Goal: Task Accomplishment & Management: Manage account settings

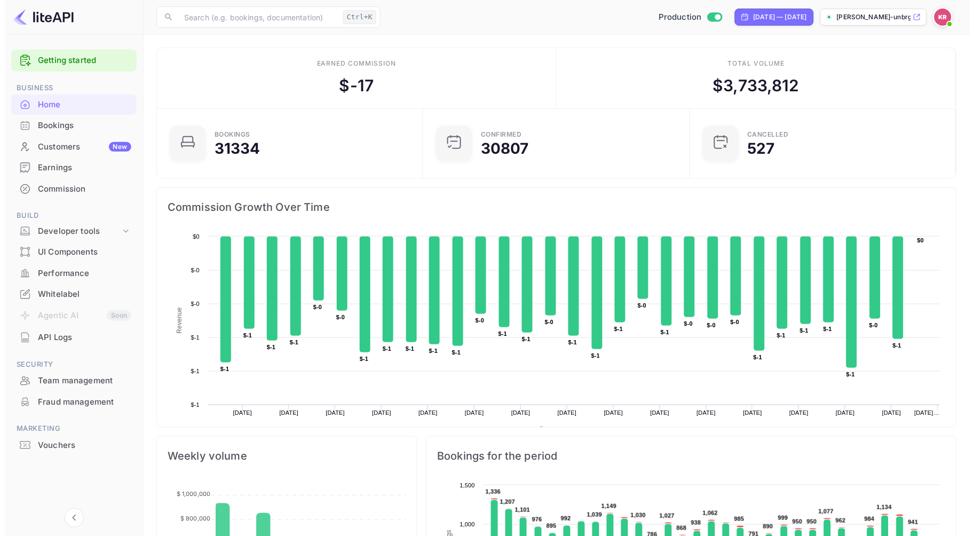
scroll to position [164, 251]
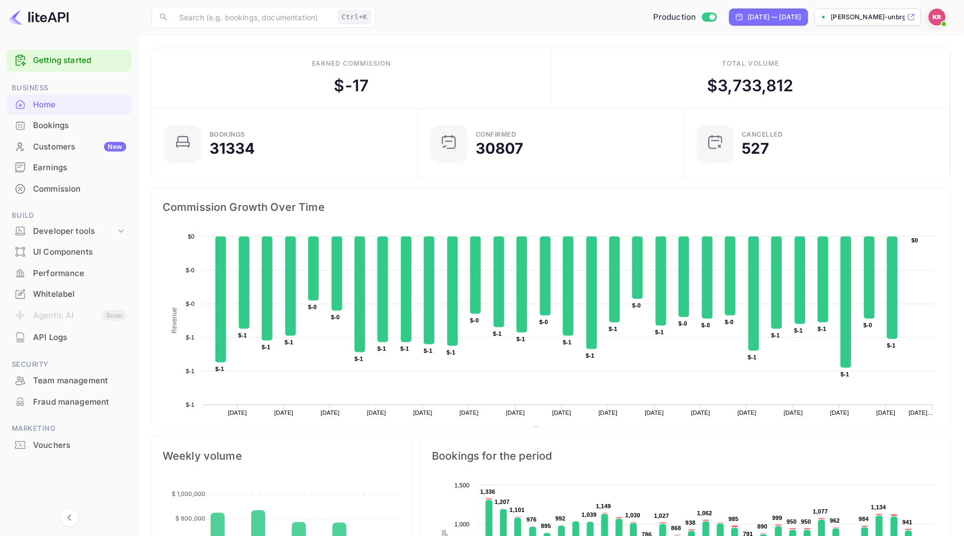
click at [47, 127] on div "Bookings" at bounding box center [79, 125] width 93 height 12
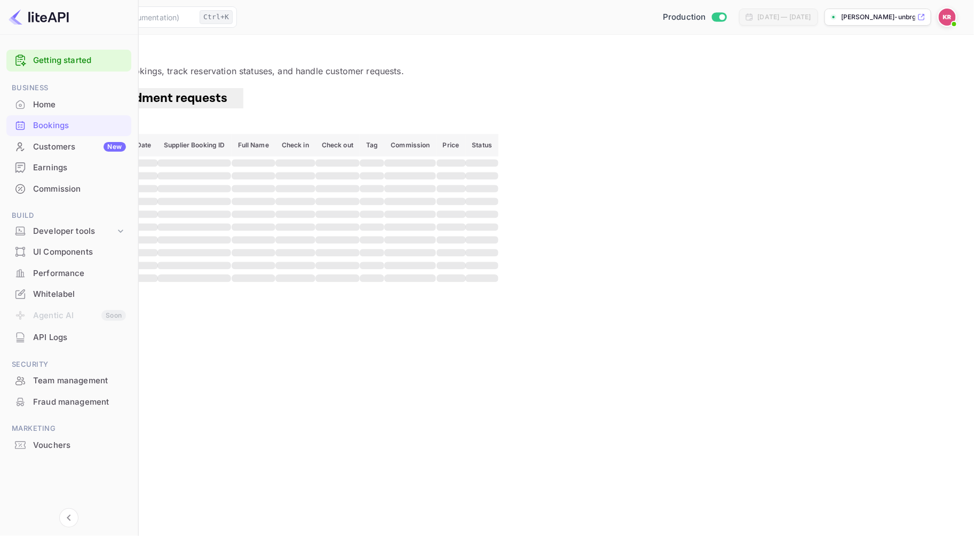
click at [52, 118] on button "Filter" at bounding box center [32, 125] width 39 height 17
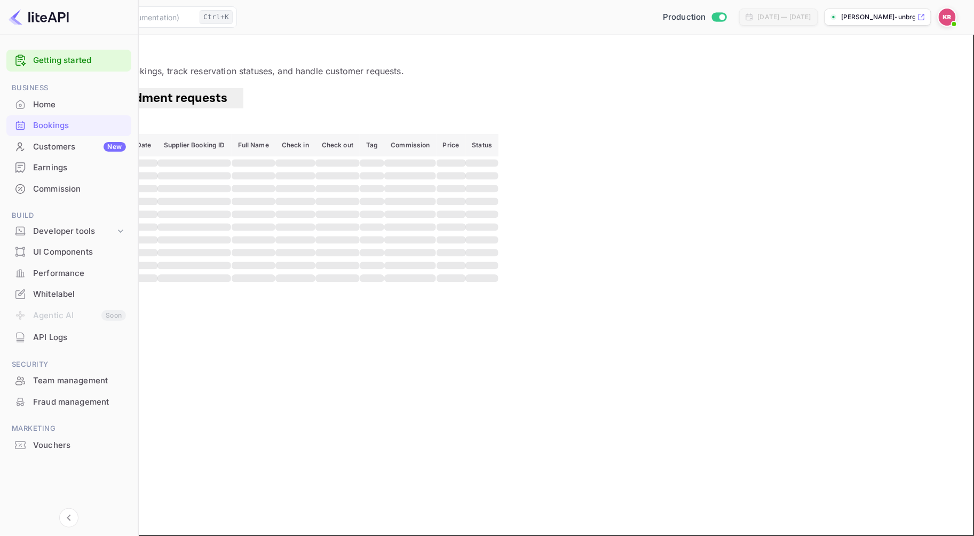
paste input "Y4-wchNpC"
type input "Y4-wchNpC"
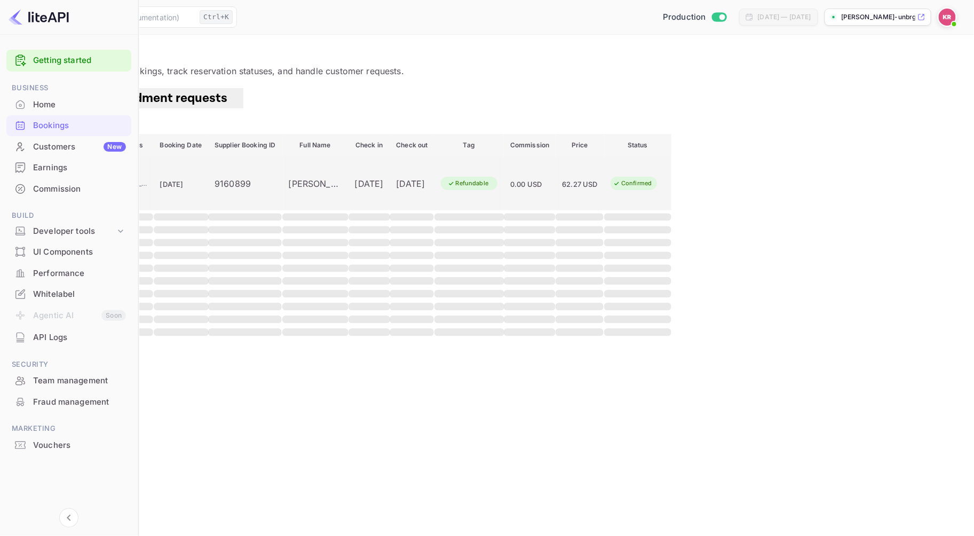
click at [384, 189] on div "[DATE]" at bounding box center [369, 183] width 29 height 13
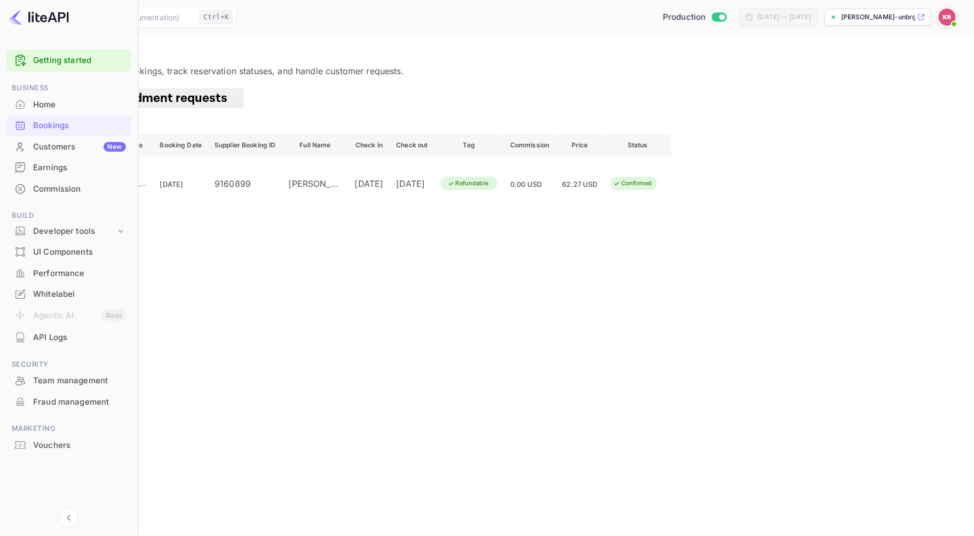
click at [950, 14] on img at bounding box center [946, 17] width 17 height 17
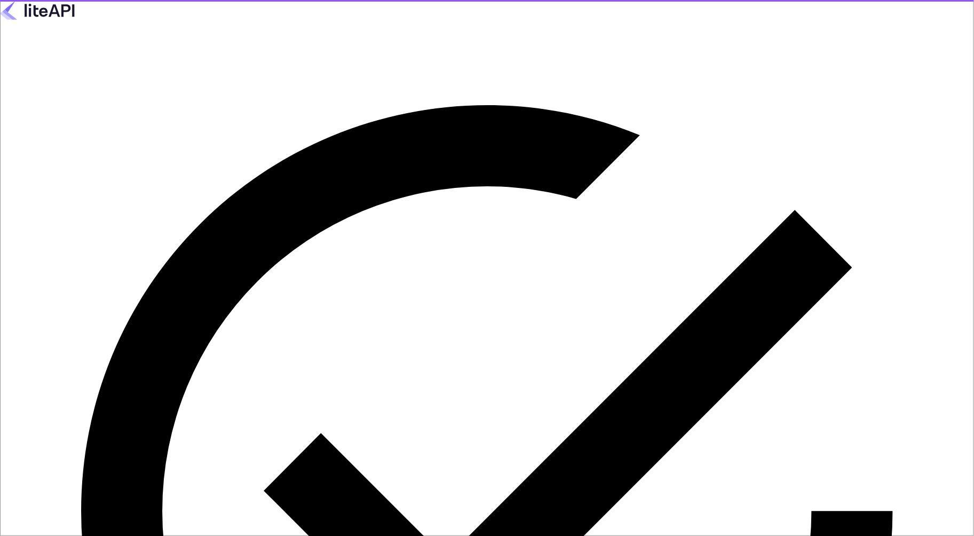
type input "nuiteedirectcug@hotelogical.com"
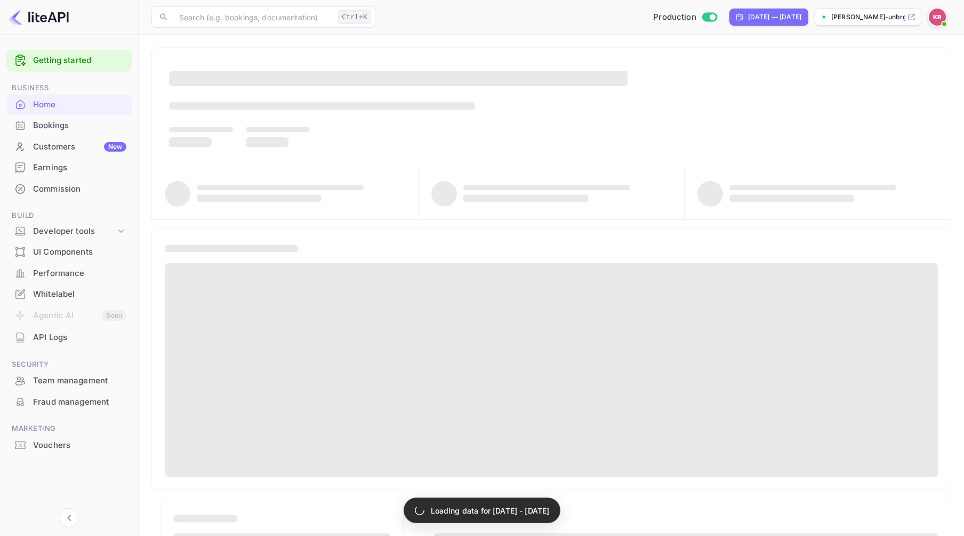
click at [59, 129] on div "Bookings" at bounding box center [79, 125] width 93 height 12
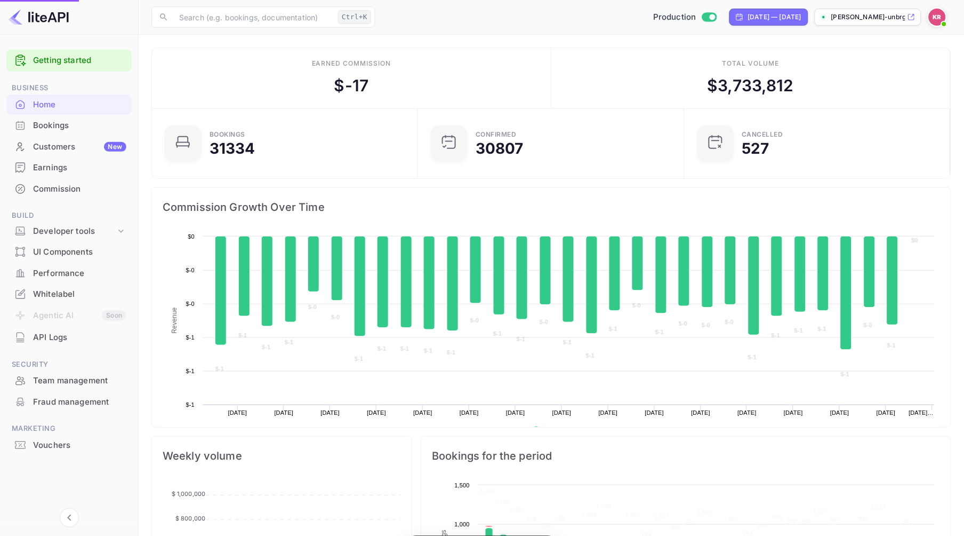
scroll to position [164, 251]
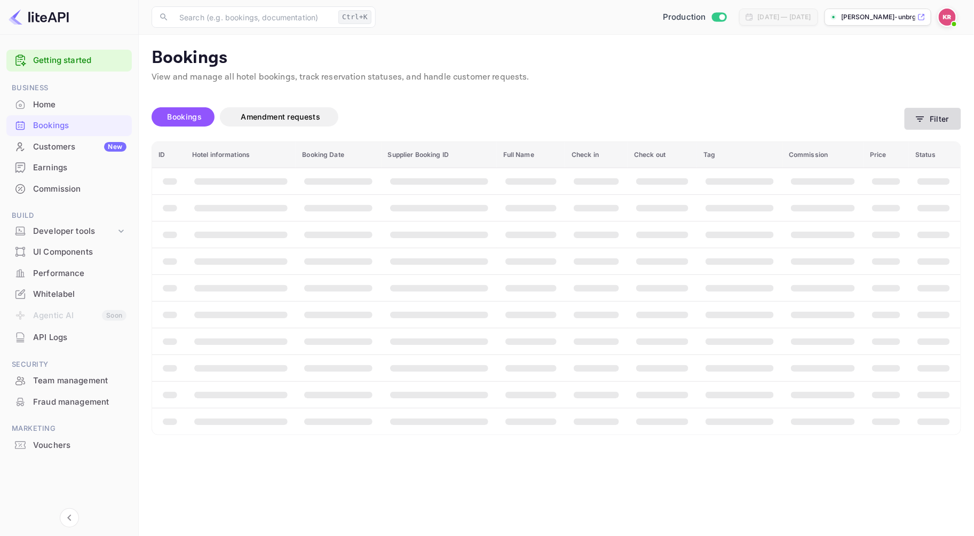
click at [925, 124] on icon "button" at bounding box center [919, 119] width 11 height 11
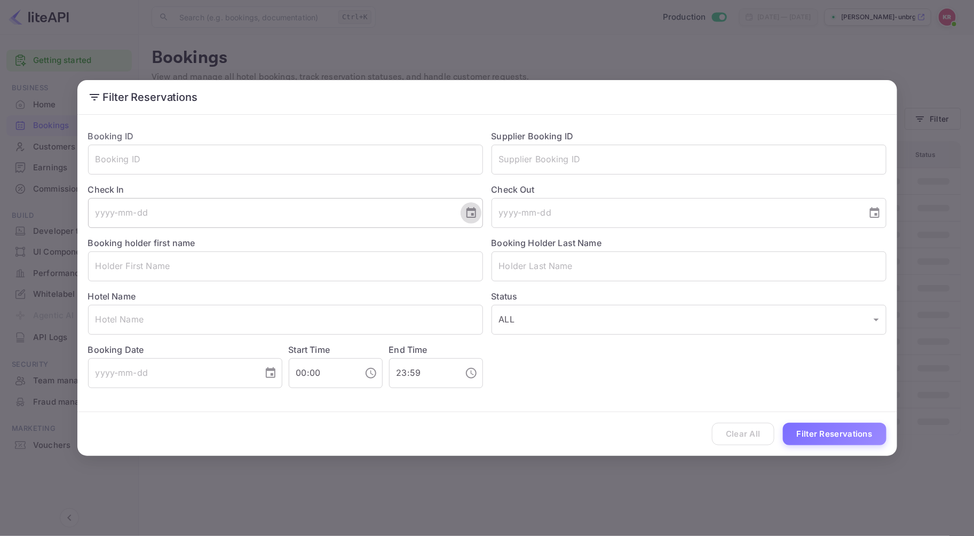
click at [468, 216] on icon "Choose date" at bounding box center [471, 212] width 13 height 13
click at [308, 371] on button "29" at bounding box center [314, 369] width 19 height 19
type input "2025-08-29"
click at [562, 321] on body "Getting started Business Home Bookings Customers New Earnings Commission Build …" at bounding box center [487, 268] width 974 height 536
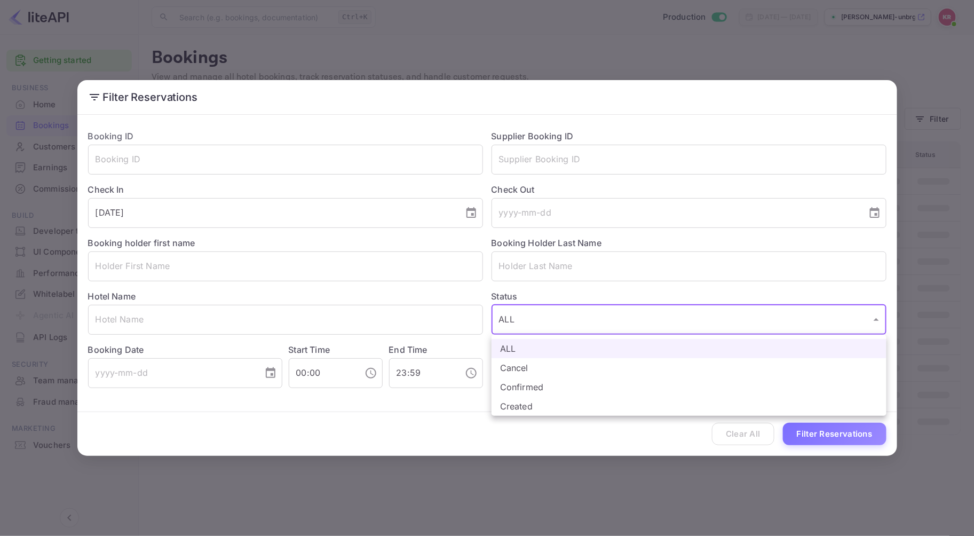
click at [509, 364] on li "Cancel" at bounding box center [688, 367] width 395 height 19
type input "CANCELLED"
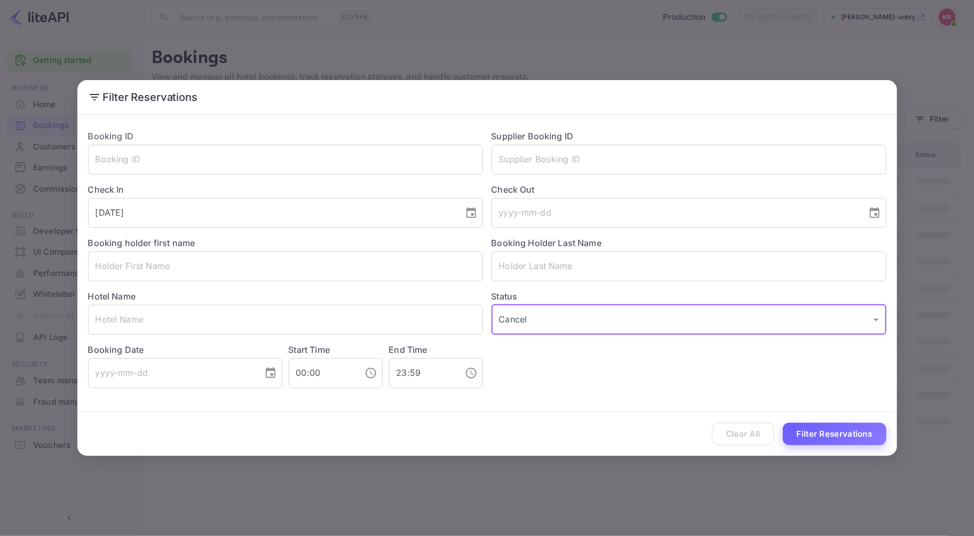
click at [849, 434] on button "Filter Reservations" at bounding box center [834, 433] width 103 height 23
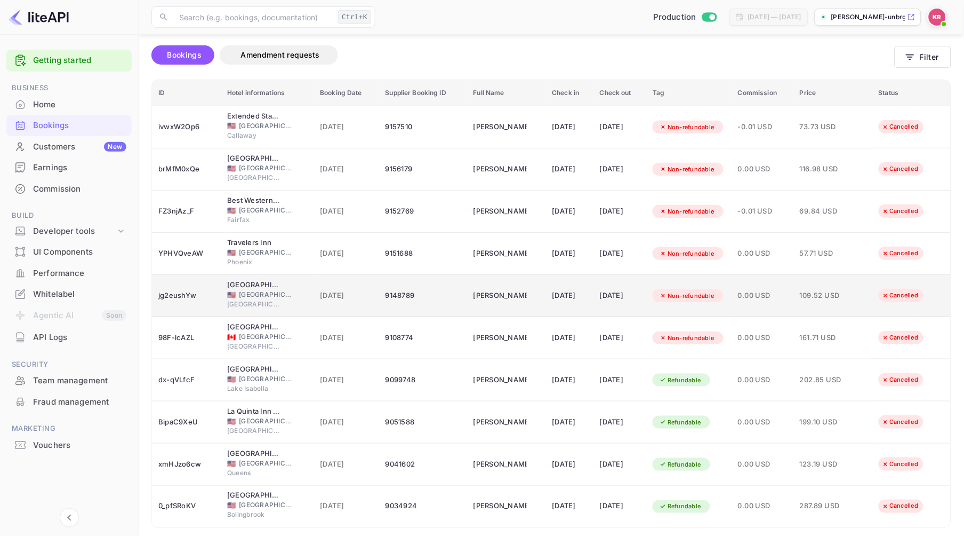
scroll to position [99, 0]
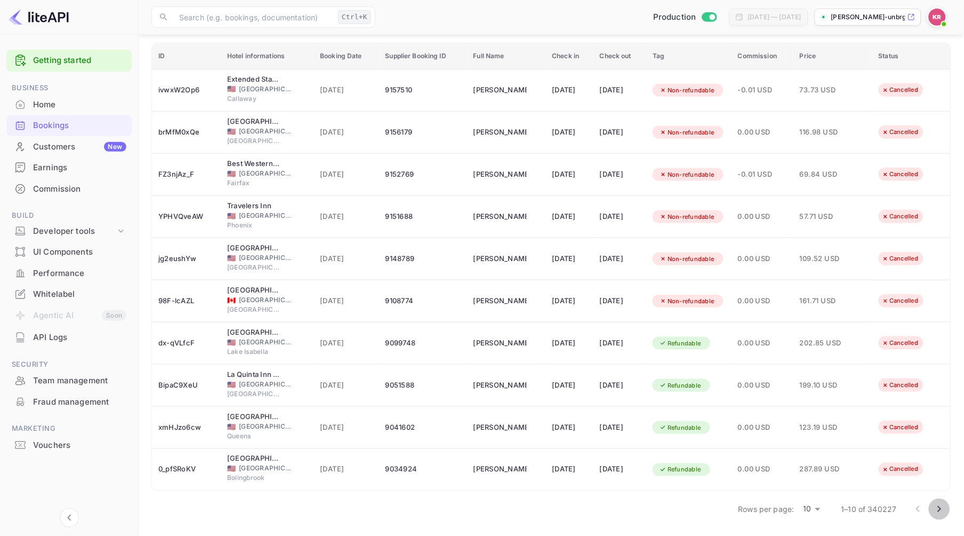
click at [939, 509] on icon "Go to next page" at bounding box center [940, 508] width 13 height 13
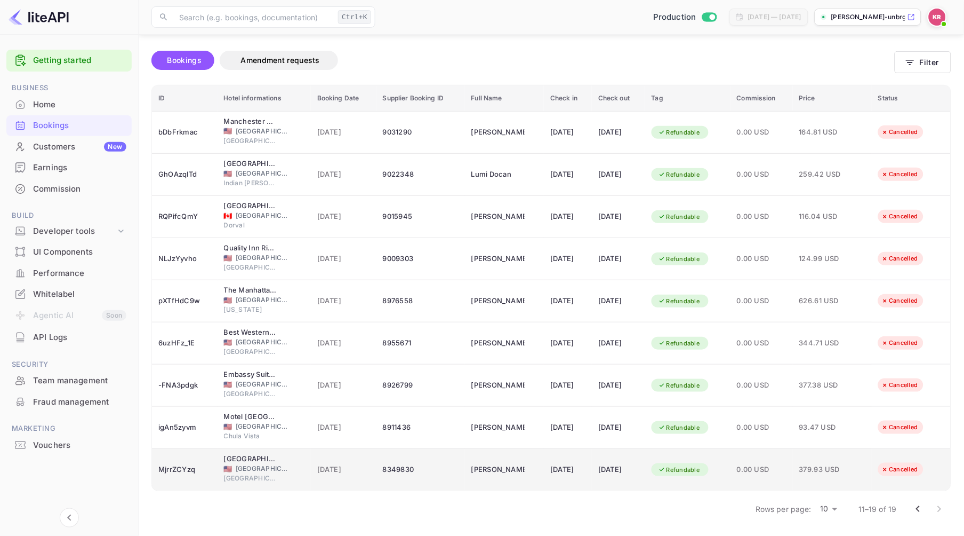
scroll to position [57, 0]
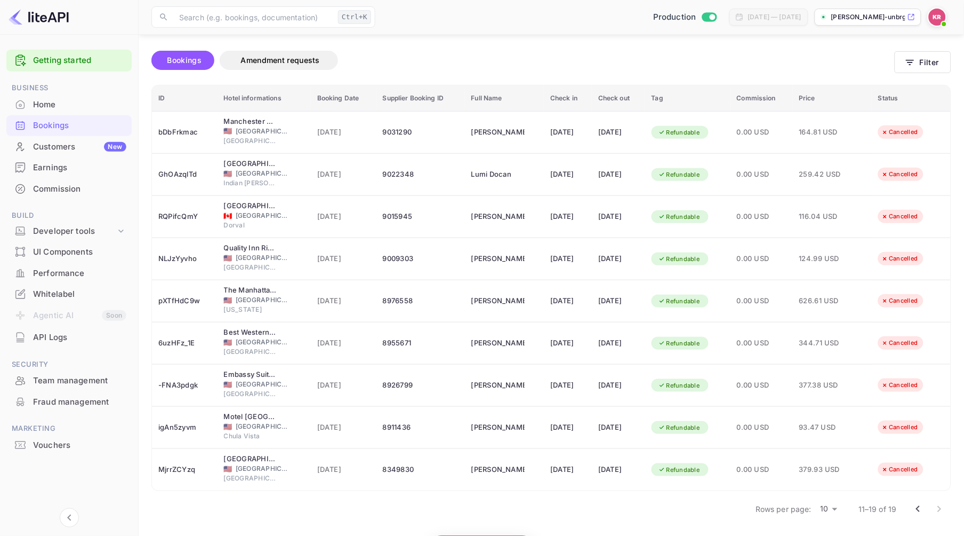
click at [919, 509] on icon "Go to previous page" at bounding box center [918, 508] width 13 height 13
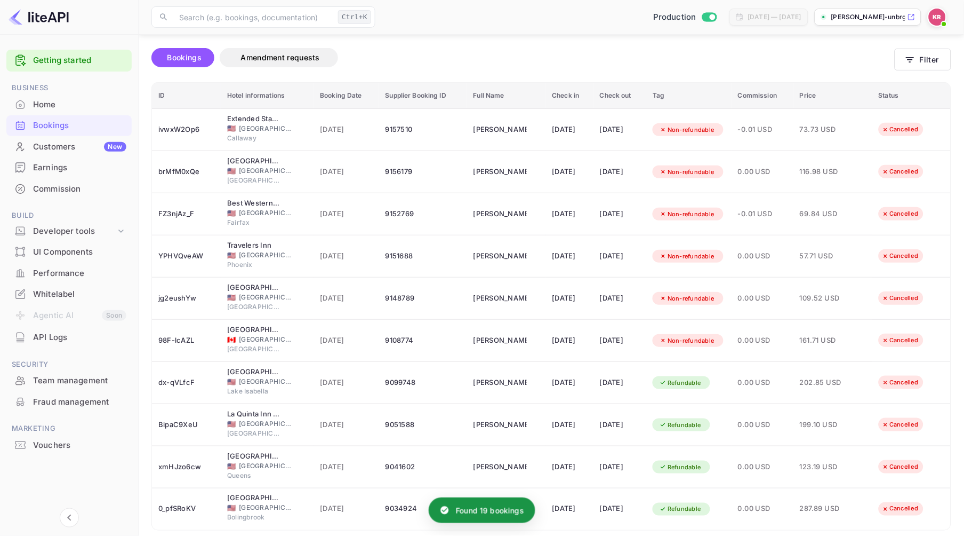
scroll to position [99, 0]
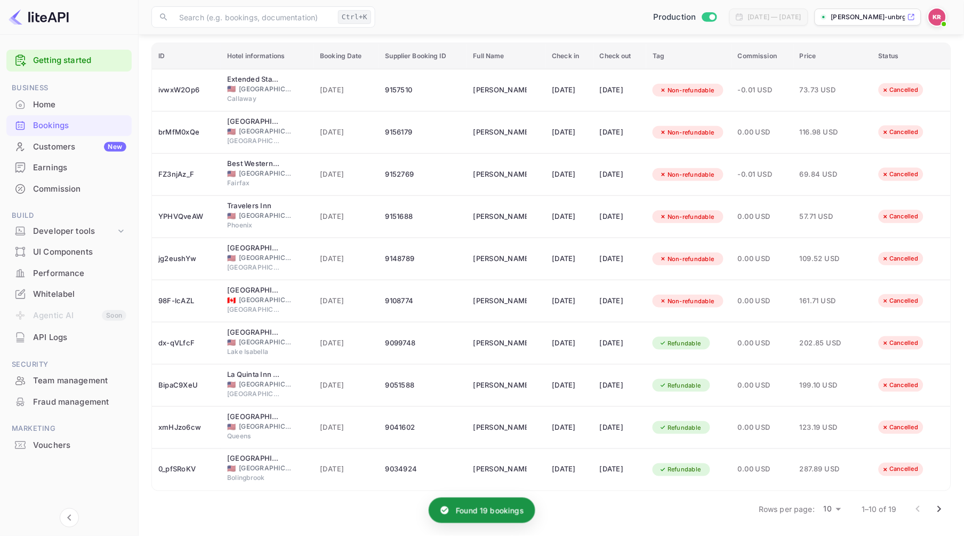
click at [941, 508] on icon "Go to next page" at bounding box center [940, 509] width 4 height 6
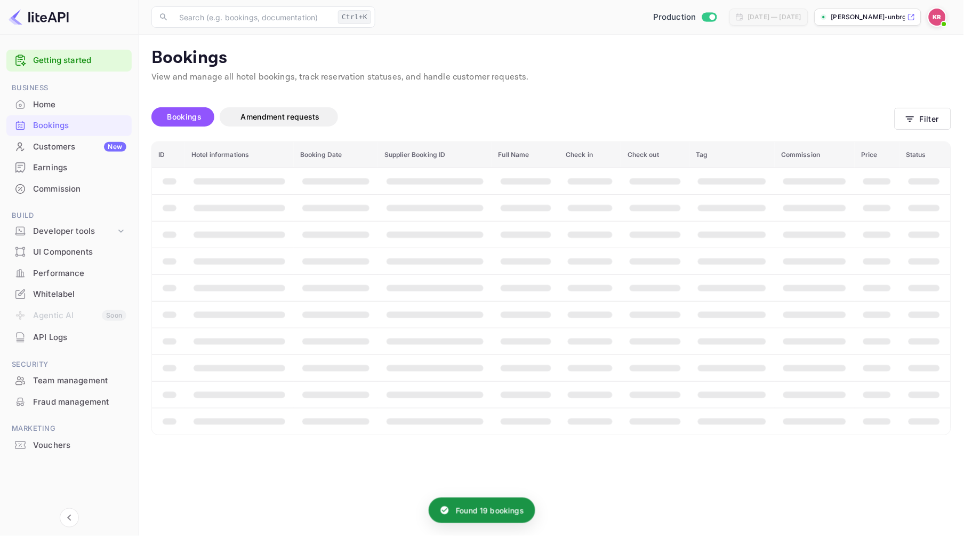
scroll to position [0, 0]
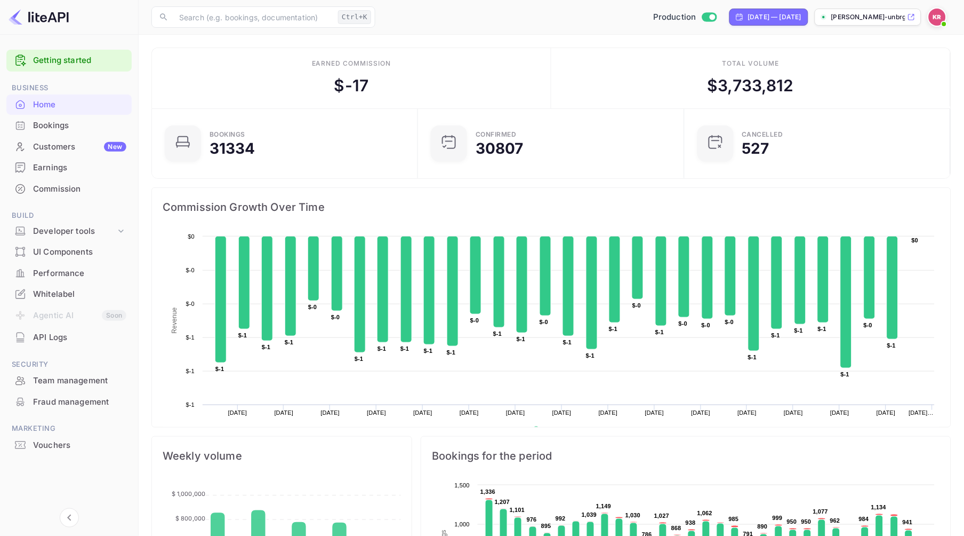
click at [52, 125] on div "Bookings" at bounding box center [79, 125] width 93 height 12
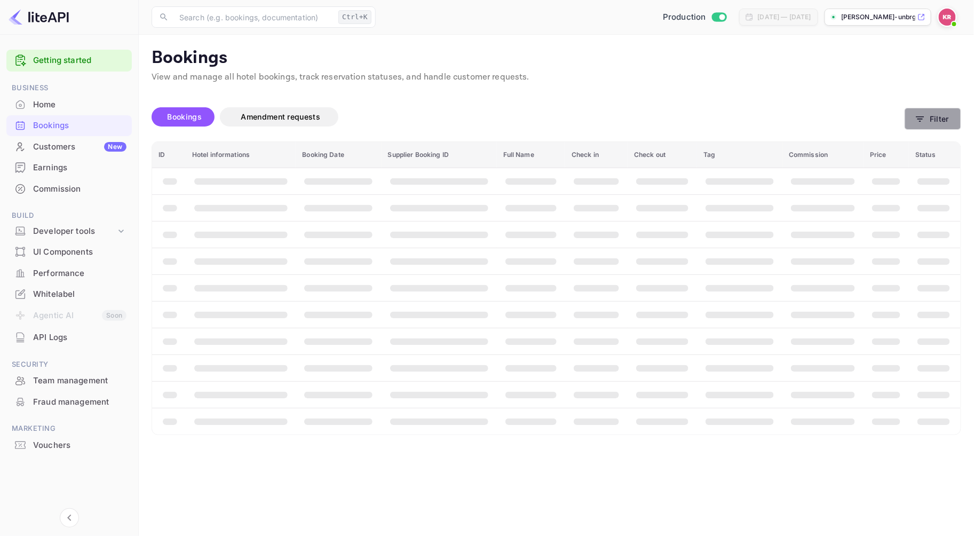
click at [930, 120] on button "Filter" at bounding box center [932, 119] width 57 height 22
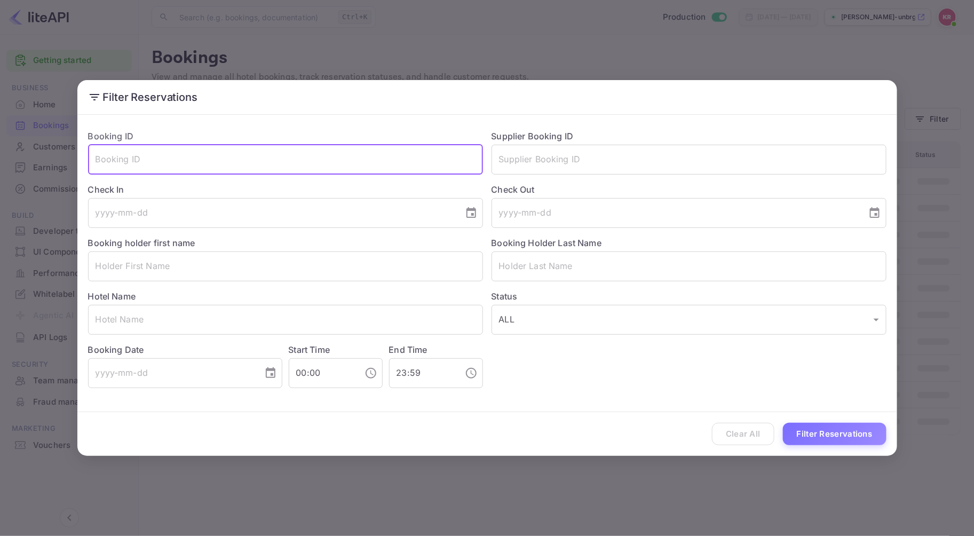
click at [131, 160] on input "text" at bounding box center [285, 160] width 395 height 30
paste input "Y4-wchNpC"
type input "Y4-wchNpC"
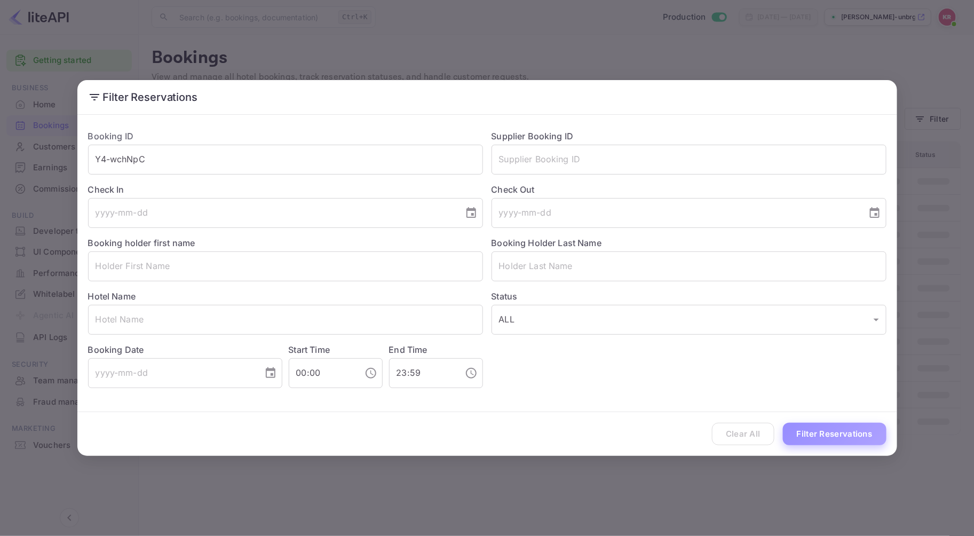
click at [796, 430] on button "Filter Reservations" at bounding box center [834, 433] width 103 height 23
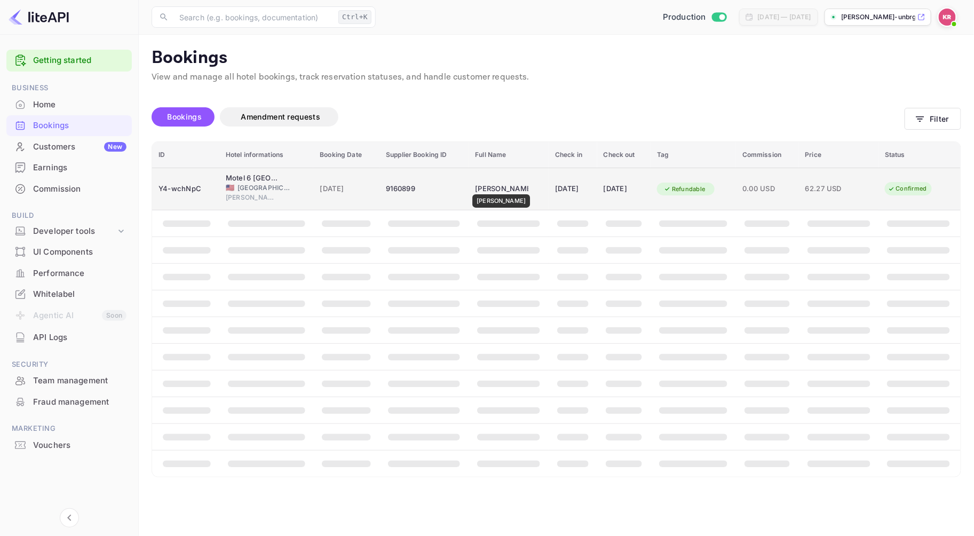
click at [496, 187] on div "[PERSON_NAME]" at bounding box center [501, 188] width 53 height 17
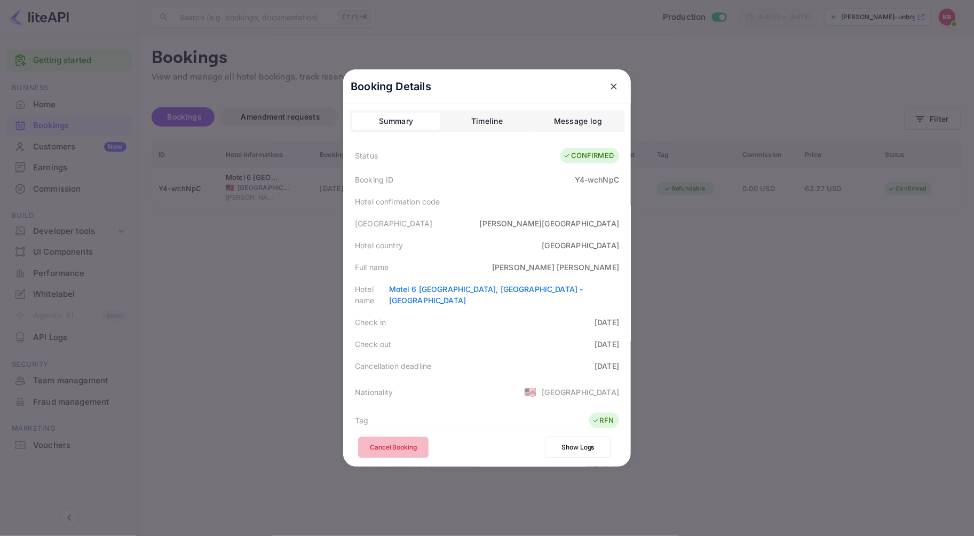
click at [398, 447] on button "Cancel Booking" at bounding box center [393, 446] width 70 height 21
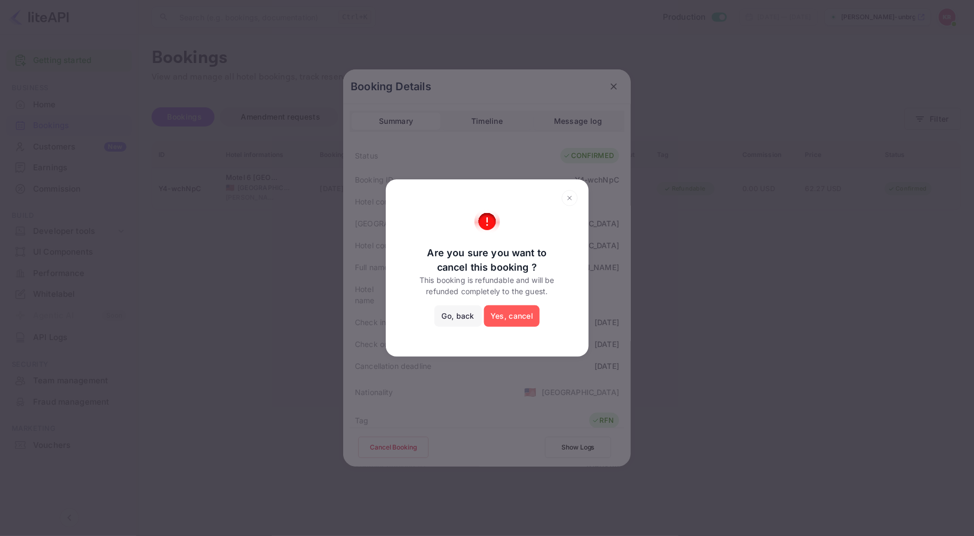
click at [521, 315] on button "Yes, cancel" at bounding box center [511, 315] width 55 height 21
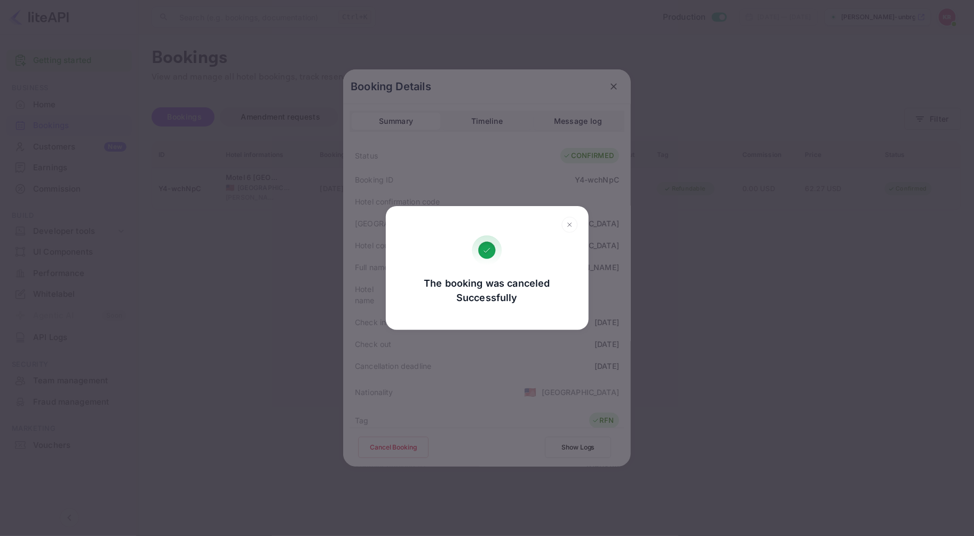
click at [568, 225] on icon at bounding box center [569, 225] width 17 height 16
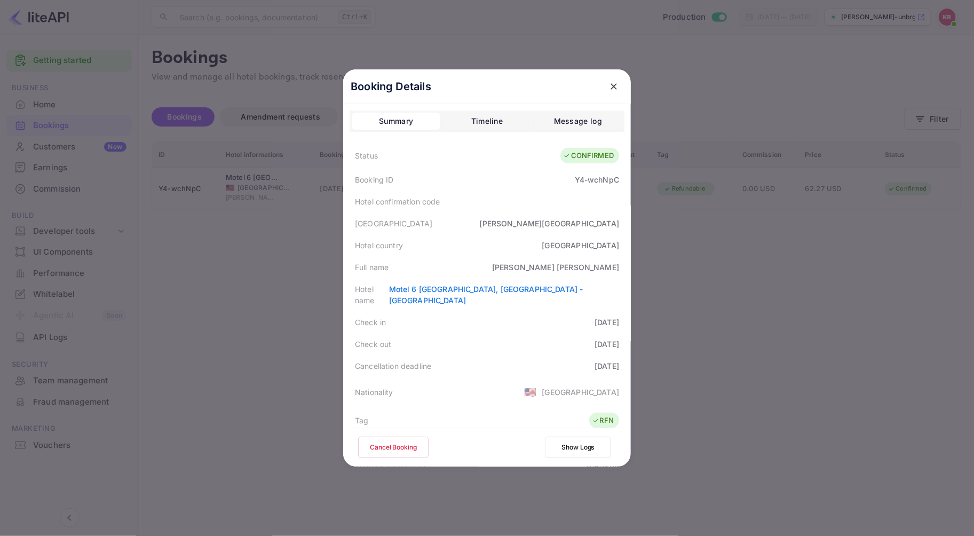
click at [610, 85] on icon "close" at bounding box center [613, 86] width 6 height 6
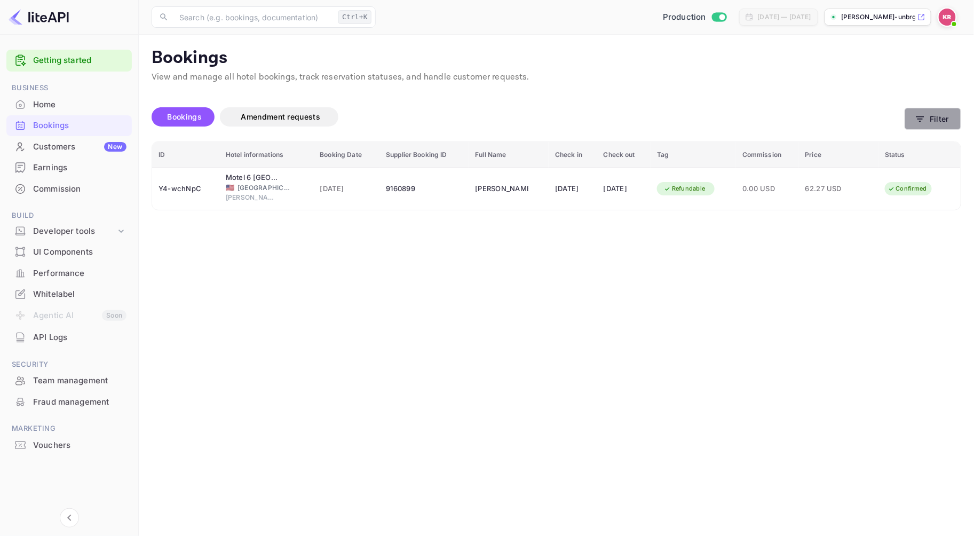
click at [930, 119] on button "Filter" at bounding box center [932, 119] width 57 height 22
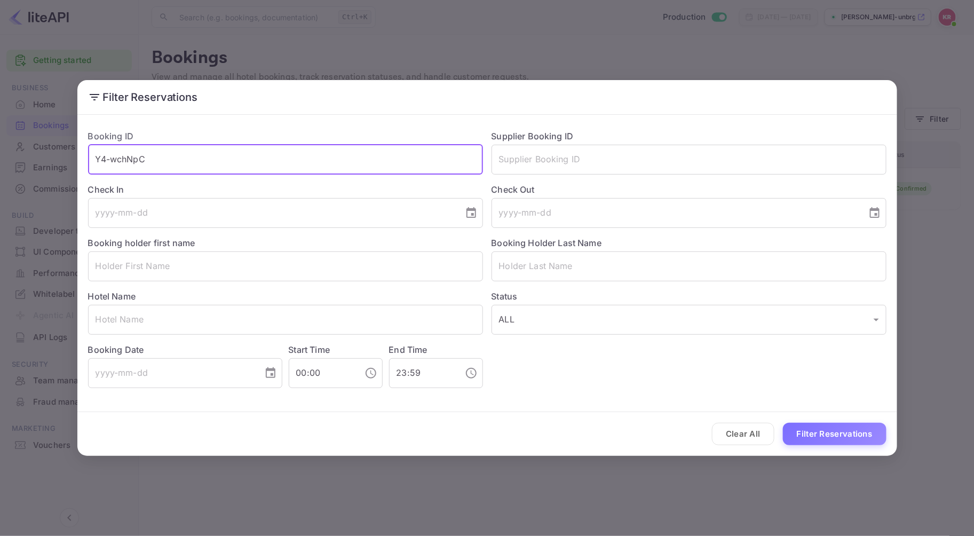
drag, startPoint x: 158, startPoint y: 162, endPoint x: -9, endPoint y: 152, distance: 166.7
click at [0, 152] on html "Getting started Business Home Bookings Customers New Earnings Commission Build …" at bounding box center [487, 268] width 974 height 536
paste input "cDKqreYG4"
type input "cDKqreYG4"
click at [783, 422] on button "Filter Reservations" at bounding box center [834, 433] width 103 height 23
